Goal: Transaction & Acquisition: Purchase product/service

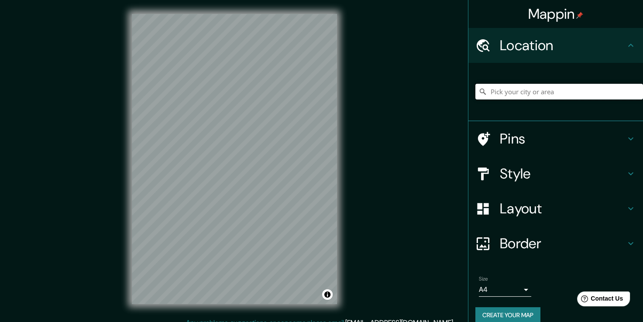
click at [513, 90] on input "Pick your city or area" at bounding box center [559, 92] width 168 height 16
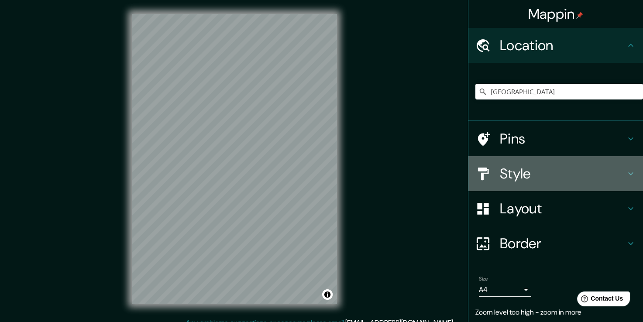
click at [508, 176] on h4 "Style" at bounding box center [563, 173] width 126 height 17
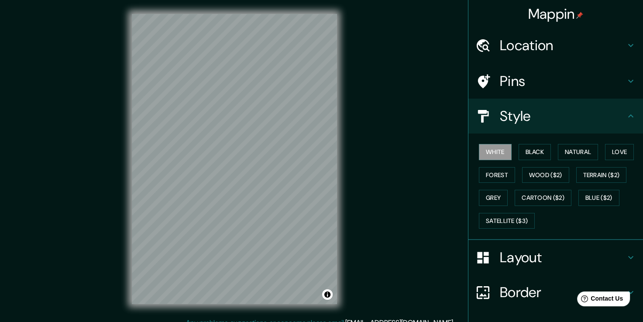
click at [585, 151] on button "Natural" at bounding box center [578, 152] width 40 height 16
click at [540, 41] on h4 "Location" at bounding box center [563, 45] width 126 height 17
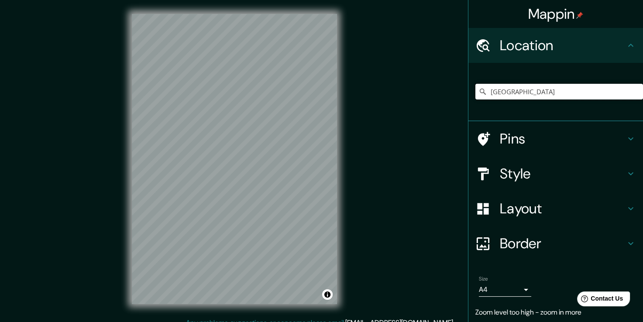
drag, startPoint x: 511, startPoint y: 93, endPoint x: 458, endPoint y: 95, distance: 53.3
click at [458, 95] on div "Mappin Location Spain Pins Style Layout Border Choose a border. Hint : you can …" at bounding box center [321, 166] width 643 height 332
click at [529, 175] on h4 "Style" at bounding box center [563, 173] width 126 height 17
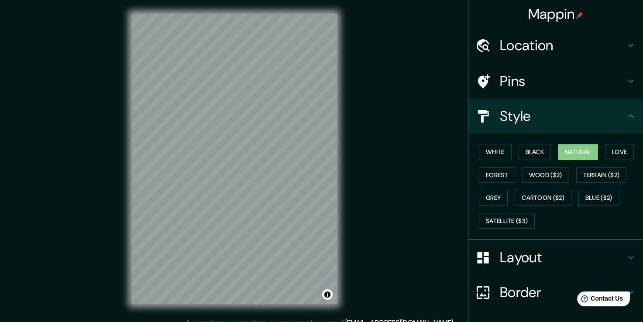
click at [493, 151] on button "White" at bounding box center [495, 152] width 33 height 16
click at [523, 152] on button "Black" at bounding box center [535, 152] width 33 height 16
click at [495, 151] on button "White" at bounding box center [495, 152] width 33 height 16
click at [510, 39] on h4 "Location" at bounding box center [563, 45] width 126 height 17
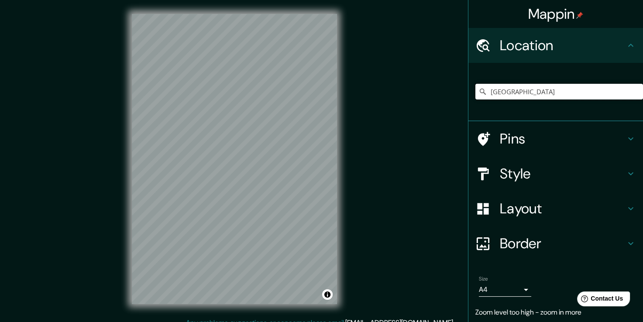
drag, startPoint x: 516, startPoint y: 96, endPoint x: 445, endPoint y: 97, distance: 71.6
click at [445, 97] on div "Mappin Location Ireland Pins Style Layout Border Choose a border. Hint : you ca…" at bounding box center [321, 166] width 643 height 332
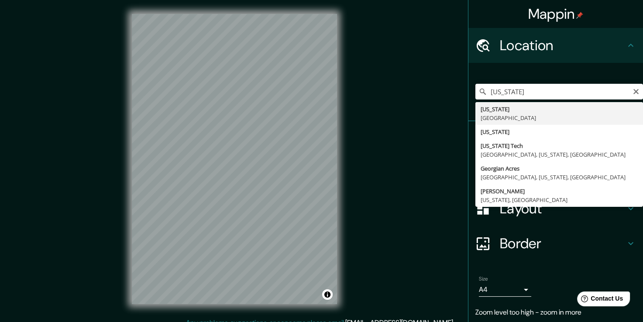
type input "Georgia, United States"
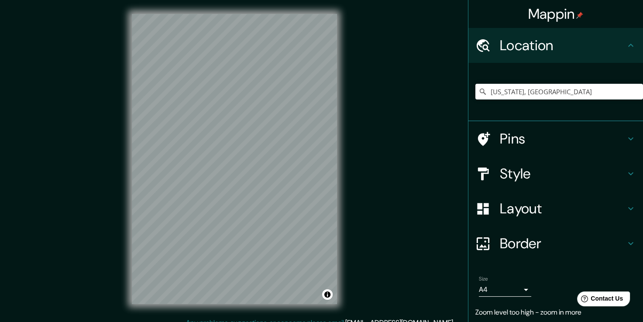
click at [515, 290] on body "Mappin Location Georgia, United States Pins Style Layout Border Choose a border…" at bounding box center [321, 161] width 643 height 322
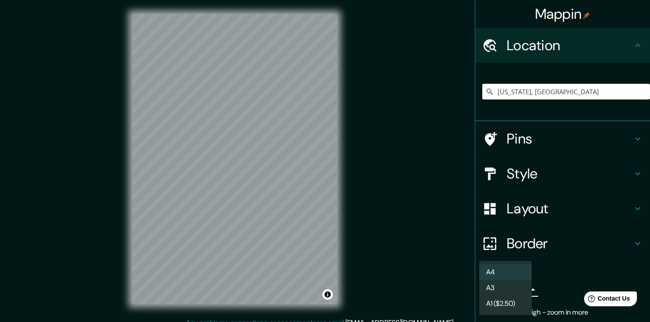
click at [338, 153] on div at bounding box center [325, 161] width 650 height 322
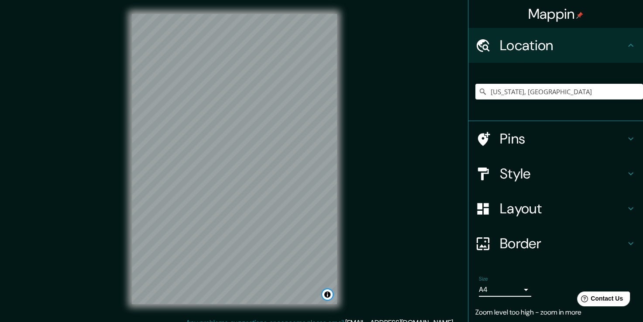
click at [327, 294] on button "Toggle attribution" at bounding box center [327, 294] width 10 height 10
click at [562, 312] on p "Zoom level too high - zoom in more" at bounding box center [555, 312] width 161 height 10
click at [522, 313] on p "Zoom level too high - zoom in more" at bounding box center [555, 312] width 161 height 10
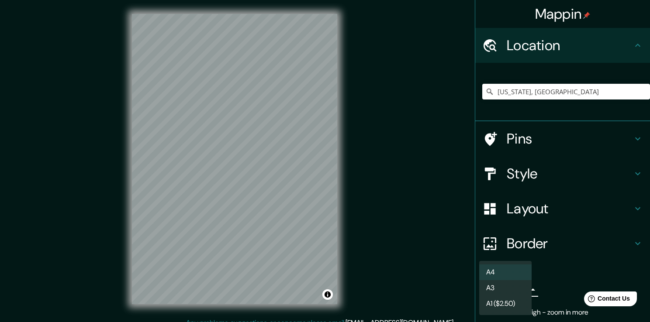
click at [517, 289] on body "Mappin Location Georgia, United States Pins Style Layout Border Choose a border…" at bounding box center [325, 161] width 650 height 322
click at [513, 289] on li "A3" at bounding box center [505, 288] width 52 height 16
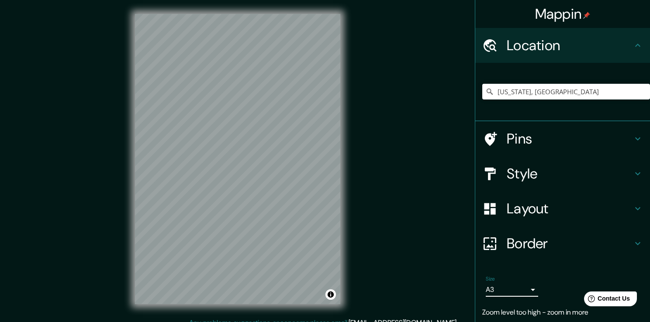
click at [520, 288] on body "Mappin Location Georgia, United States Pins Style Layout Border Choose a border…" at bounding box center [325, 161] width 650 height 322
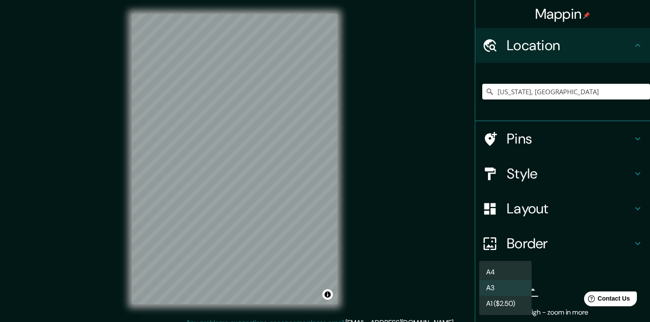
click at [496, 275] on li "A4" at bounding box center [505, 273] width 52 height 16
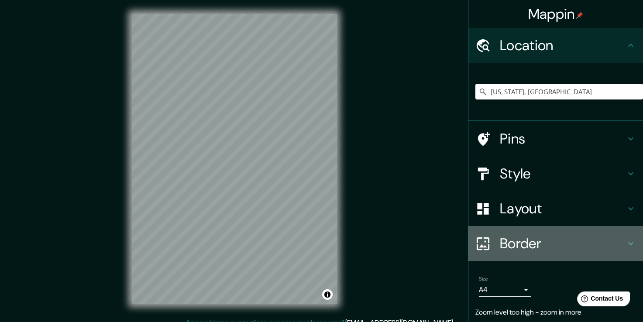
click at [512, 243] on h4 "Border" at bounding box center [563, 243] width 126 height 17
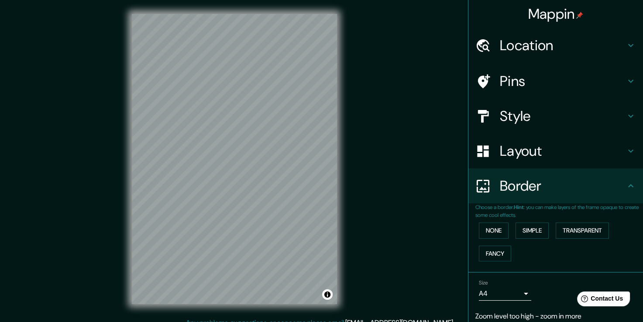
click at [412, 216] on div "© Mapbox © OpenStreetMap Improve this map" at bounding box center [234, 159] width 579 height 290
